Goal: Task Accomplishment & Management: Use online tool/utility

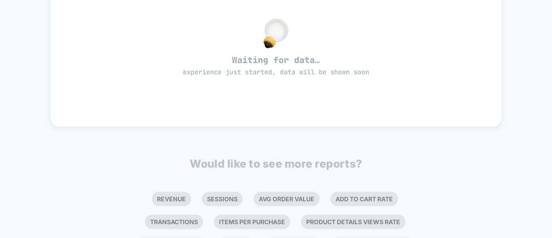
scroll to position [40, 0]
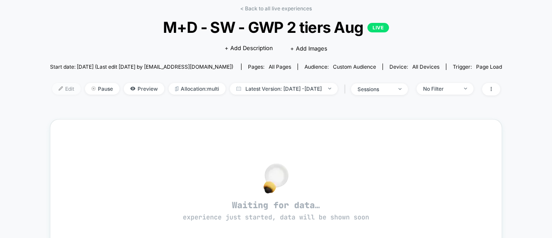
click at [52, 86] on span "Edit" at bounding box center [66, 89] width 28 height 12
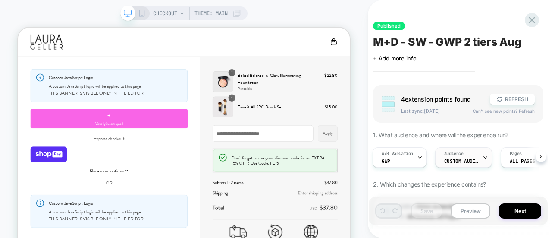
click at [0, 0] on span "Audience" at bounding box center [0, 0] width 0 height 0
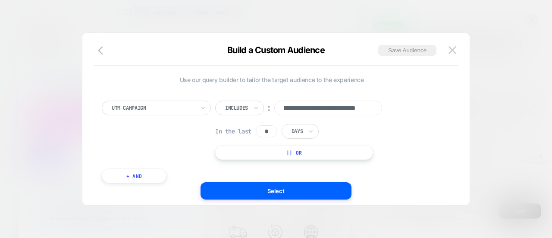
scroll to position [0, 30]
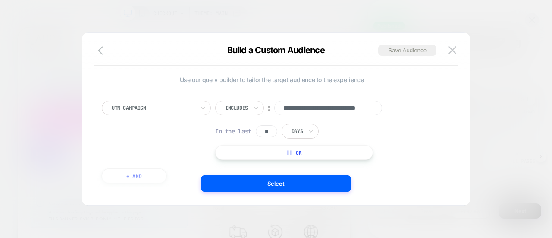
click at [306, 153] on button "|| Or" at bounding box center [294, 152] width 158 height 15
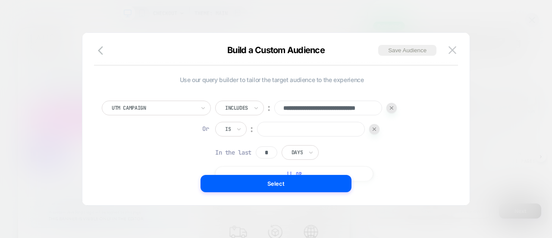
scroll to position [0, 0]
click at [0, 0] on icon at bounding box center [0, 0] width 0 height 0
click at [230, 135] on div "Is" at bounding box center [230, 129] width 31 height 15
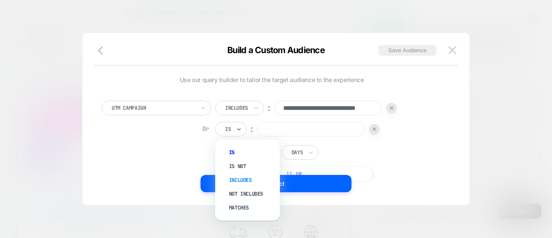
click at [0, 0] on div "Includes" at bounding box center [0, 0] width 0 height 0
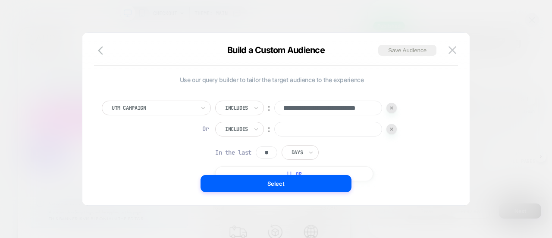
click at [0, 0] on input at bounding box center [0, 0] width 0 height 0
paste input "**********"
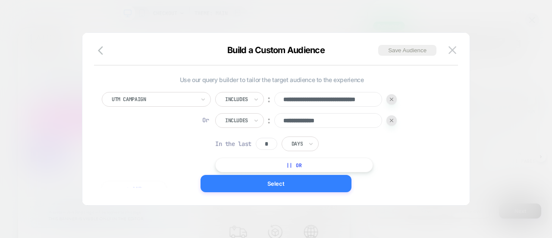
type input "**********"
click at [249, 183] on button "Select" at bounding box center [276, 183] width 151 height 17
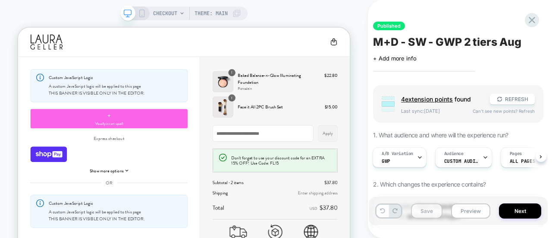
click at [0, 0] on button "Save" at bounding box center [0, 0] width 0 height 0
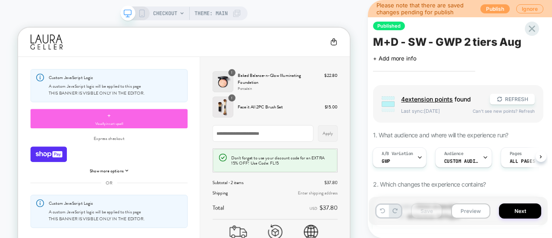
click at [498, 6] on button "Publish" at bounding box center [495, 8] width 29 height 9
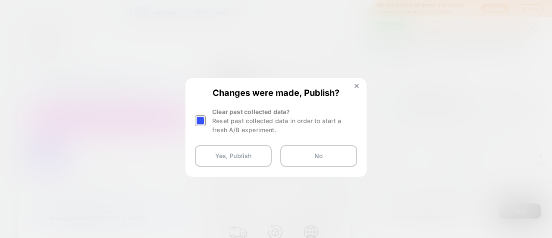
click at [0, 0] on div at bounding box center [0, 0] width 0 height 0
click at [218, 157] on button "Yes, Publish" at bounding box center [233, 156] width 77 height 22
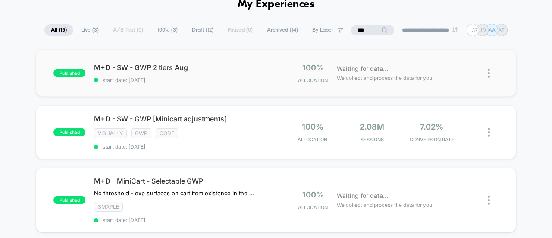
scroll to position [45, 0]
click at [365, 27] on input "***" at bounding box center [372, 30] width 43 height 10
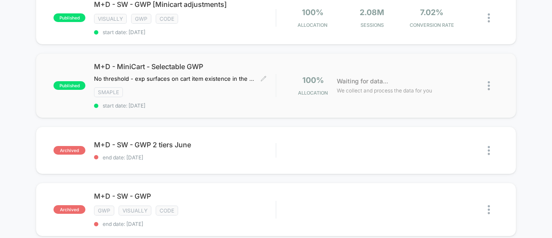
scroll to position [160, 0]
